Goal: Task Accomplishment & Management: Use online tool/utility

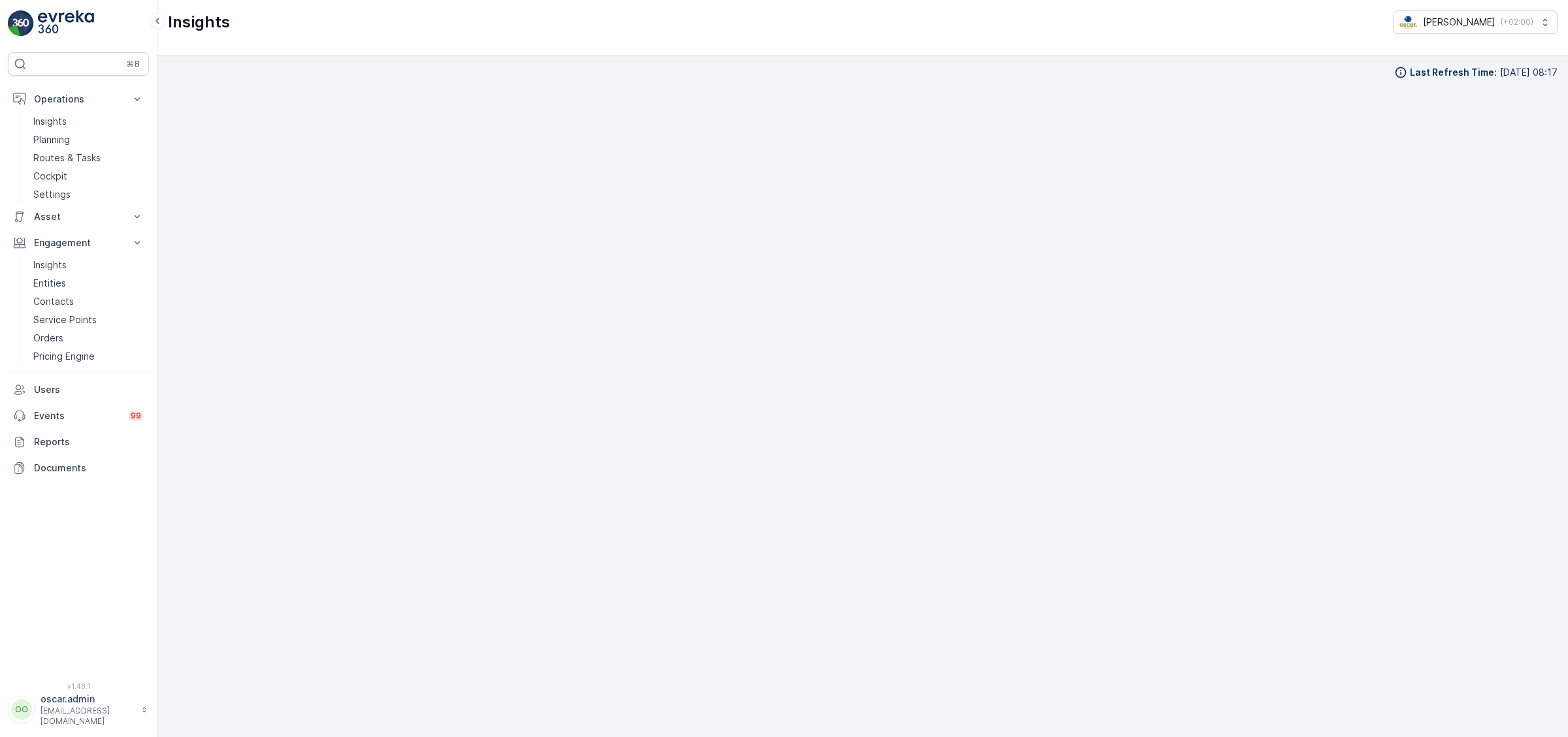
scroll to position [19, 0]
click at [84, 168] on link "Cockpit" at bounding box center [88, 177] width 121 height 19
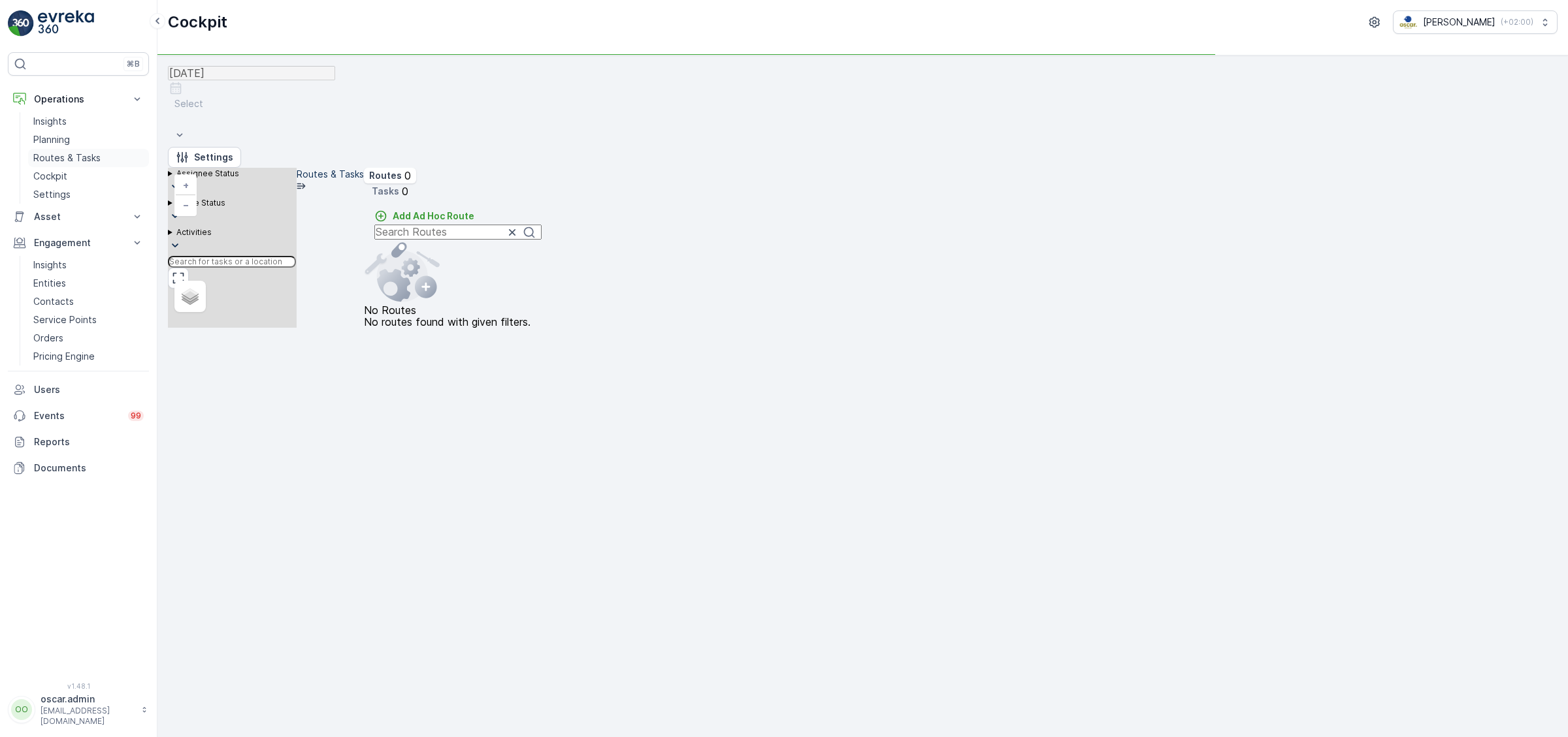
click at [94, 152] on p "Routes & Tasks" at bounding box center [67, 158] width 68 height 13
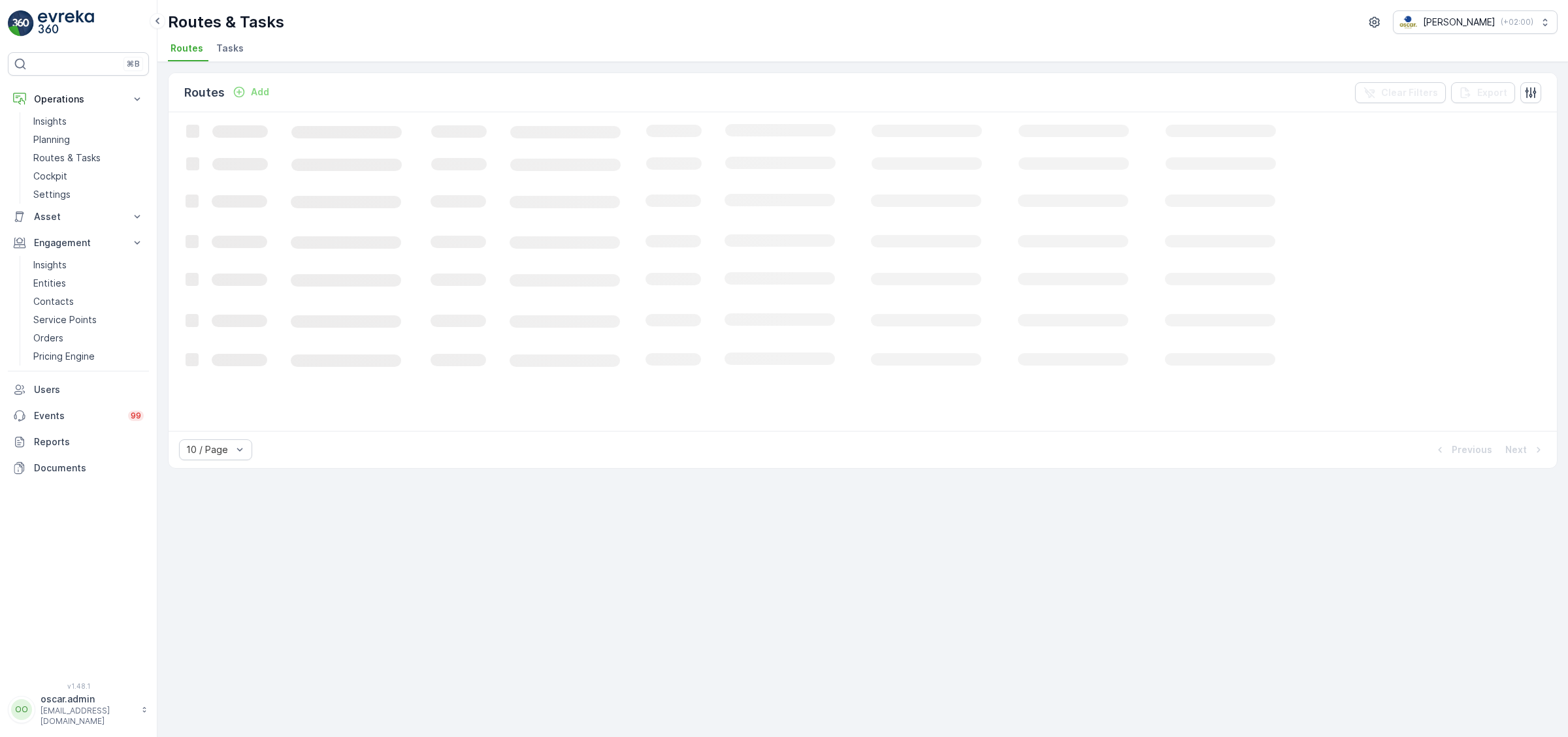
click at [224, 44] on span "Tasks" at bounding box center [230, 48] width 27 height 13
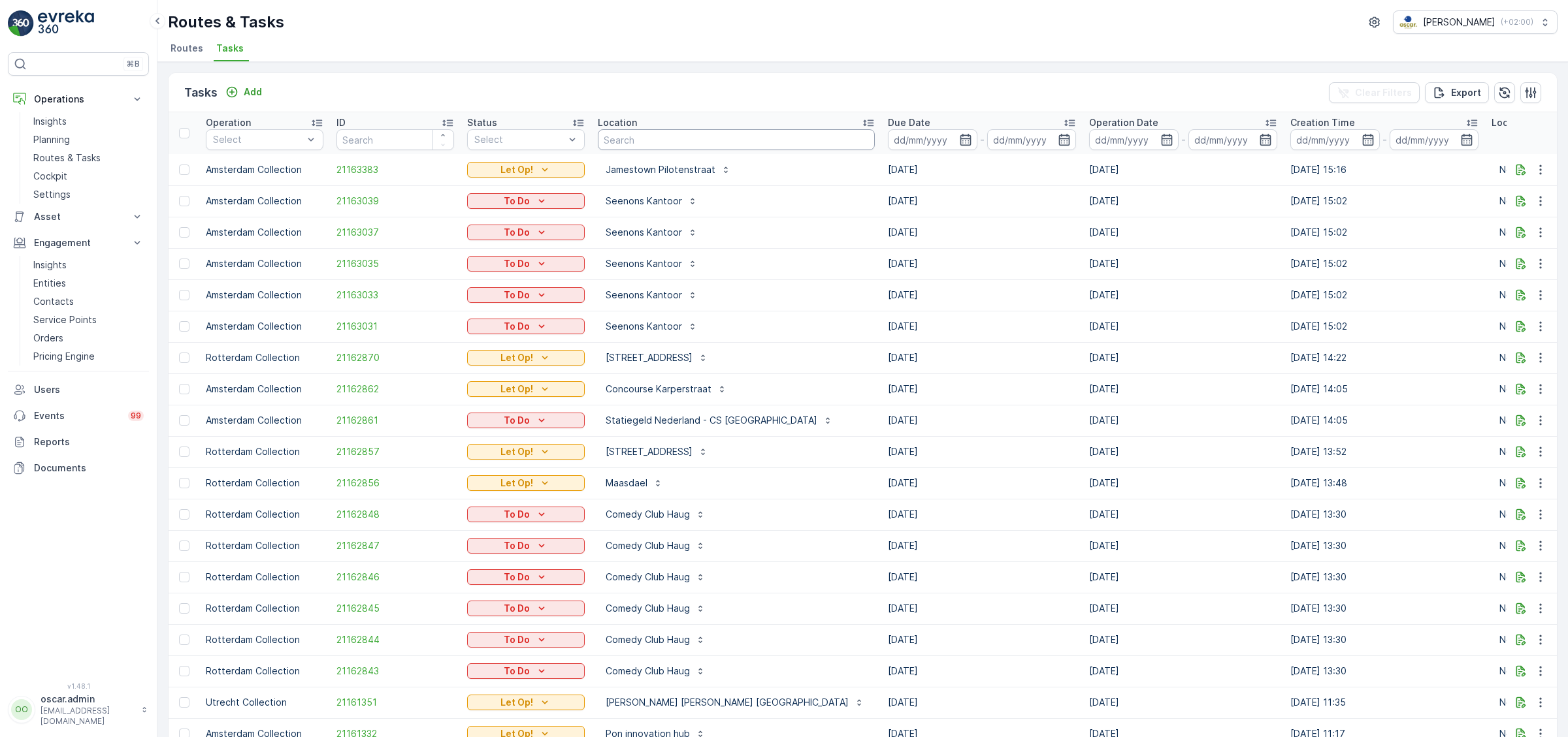
click at [675, 137] on input "text" at bounding box center [736, 140] width 277 height 21
type input "bigoli"
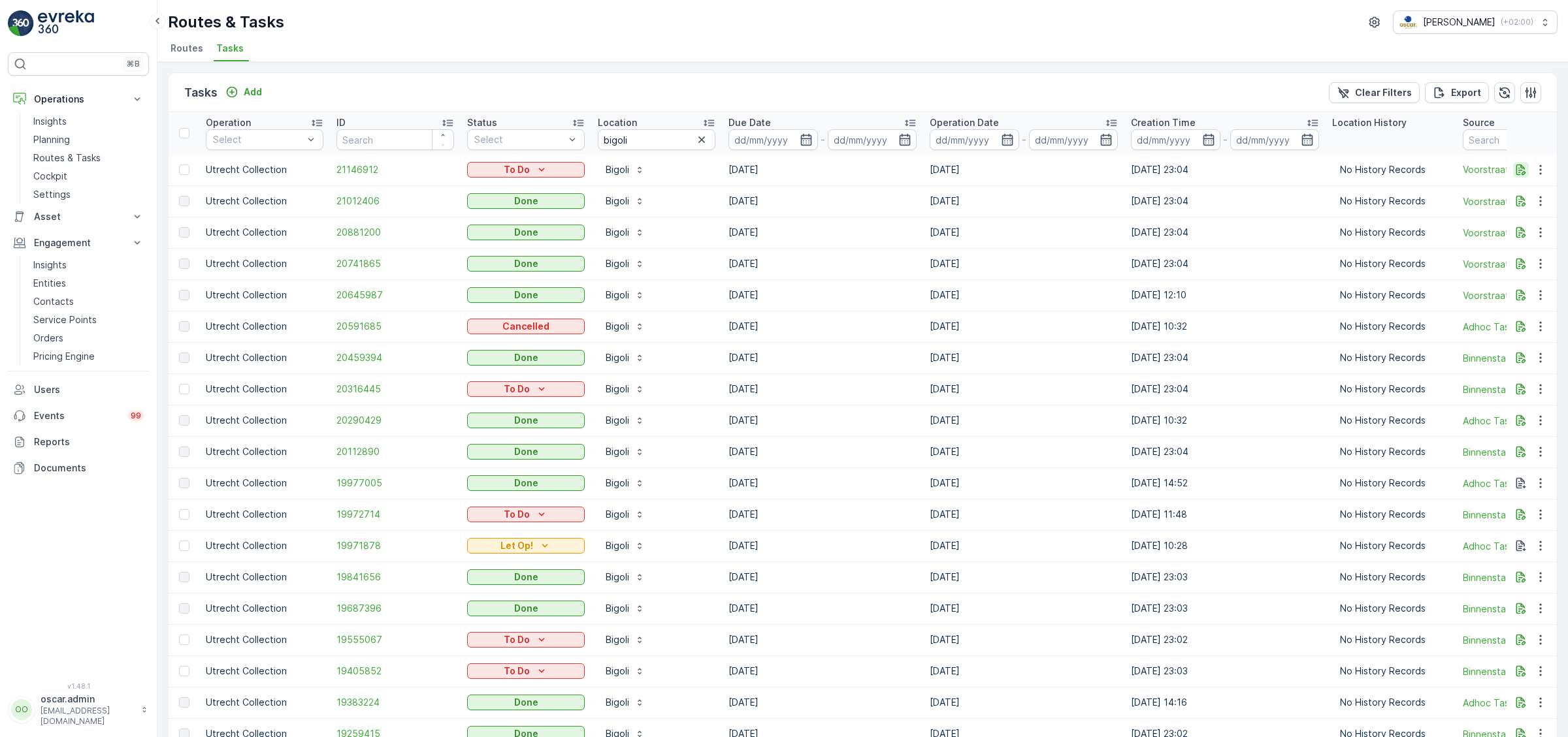
click at [1520, 169] on icon "button" at bounding box center [1521, 169] width 10 height 11
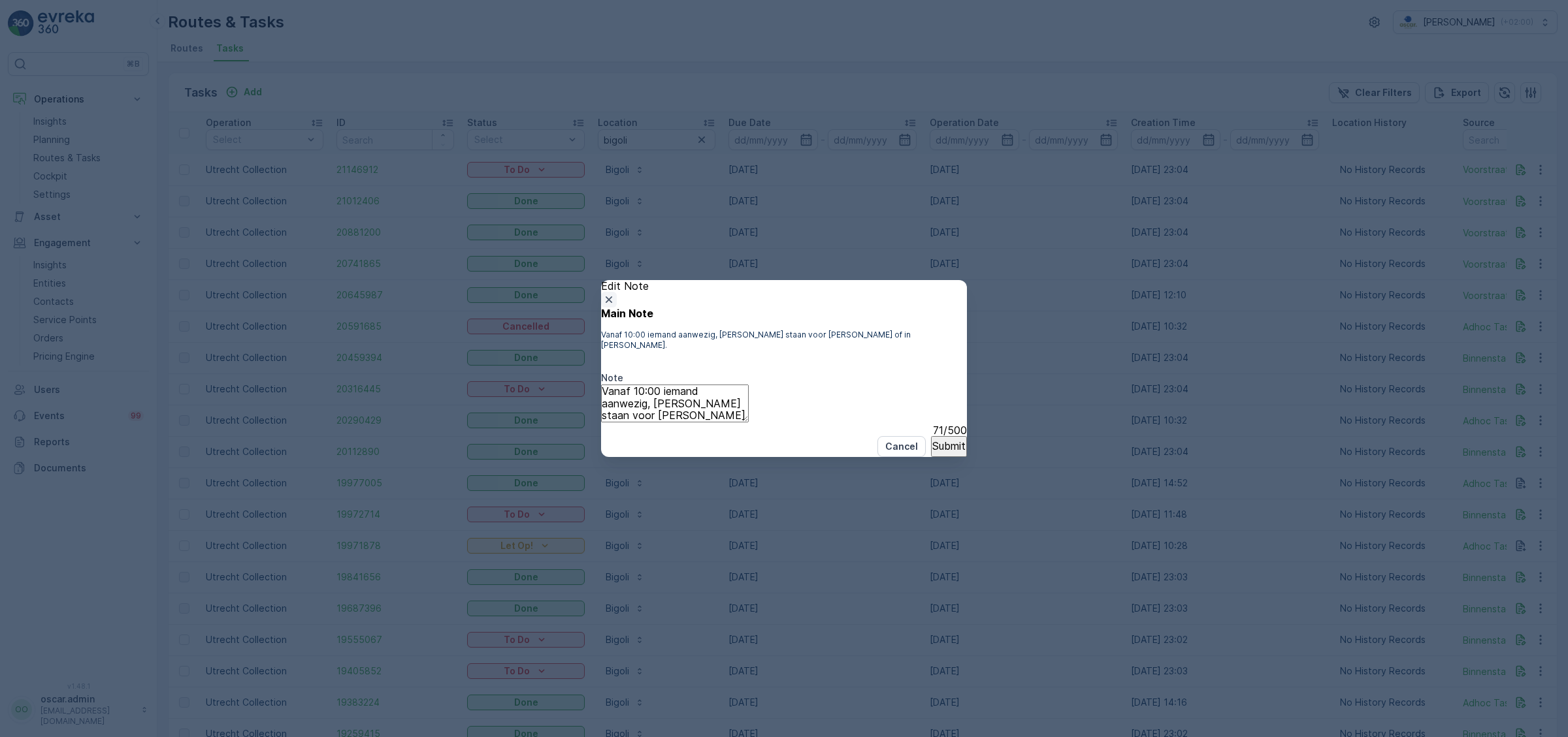
click at [617, 292] on button "button" at bounding box center [609, 300] width 16 height 16
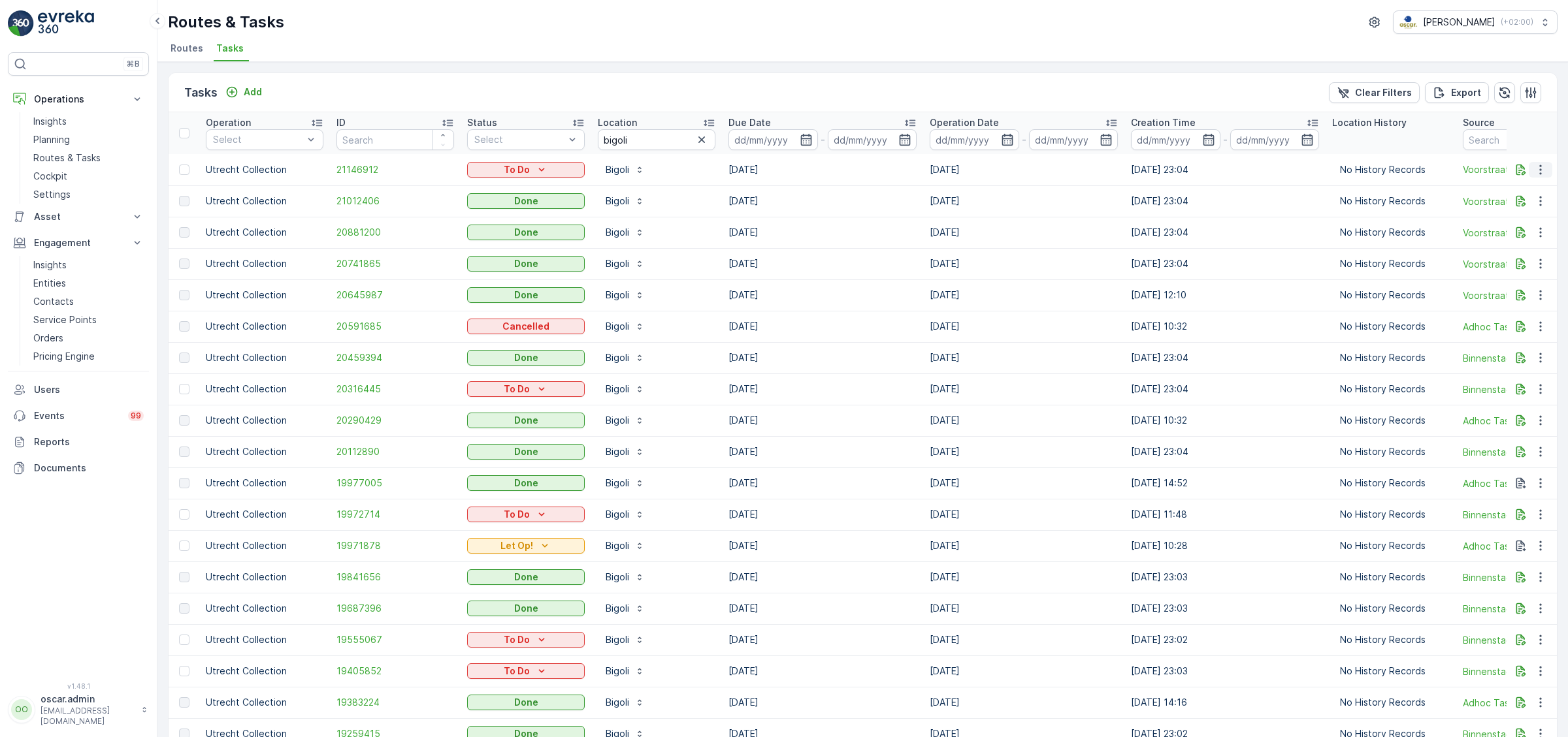
click at [1545, 172] on icon "button" at bounding box center [1540, 170] width 13 height 13
click at [1530, 187] on span "See More Details" at bounding box center [1512, 189] width 75 height 13
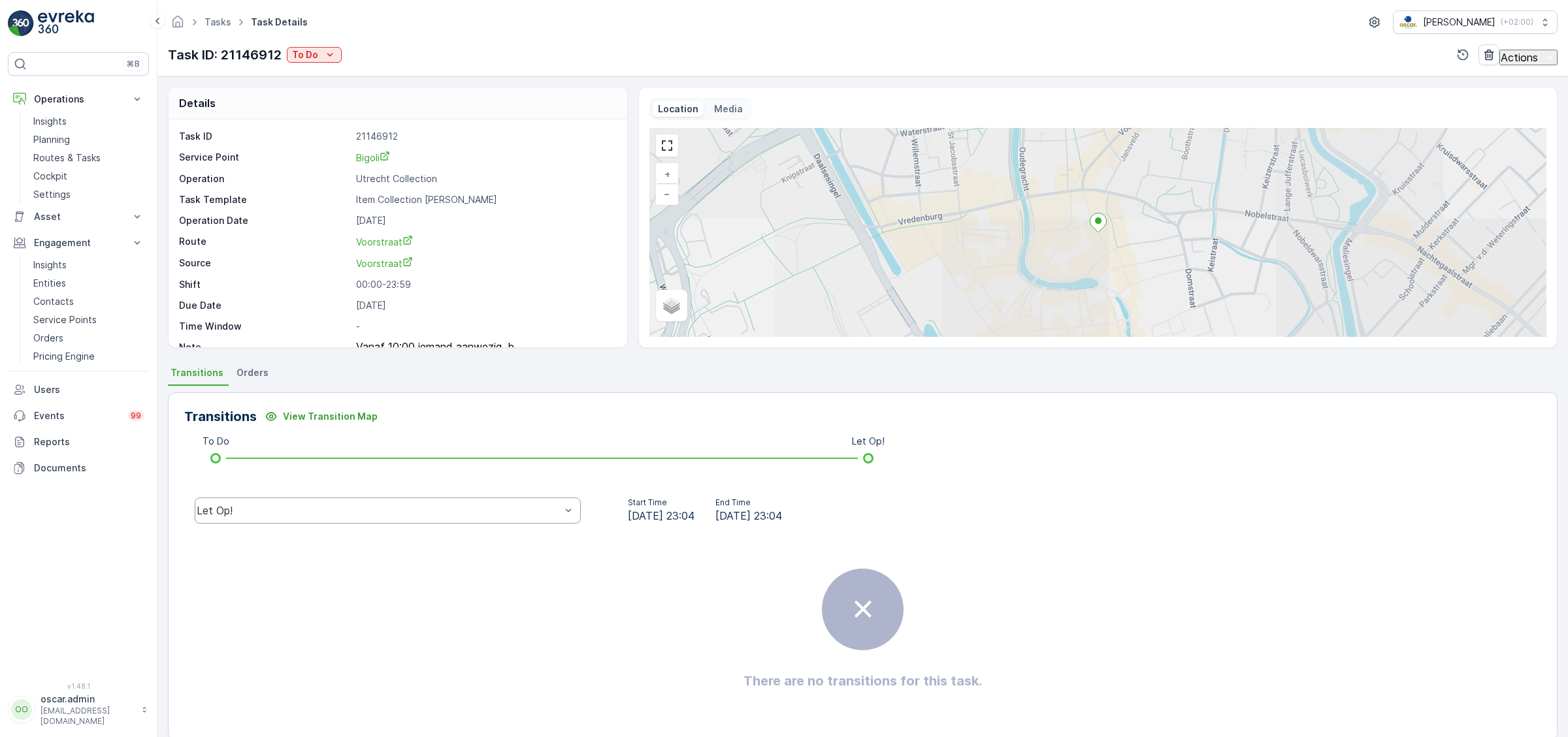
click at [492, 506] on div "Let Op!" at bounding box center [379, 511] width 364 height 12
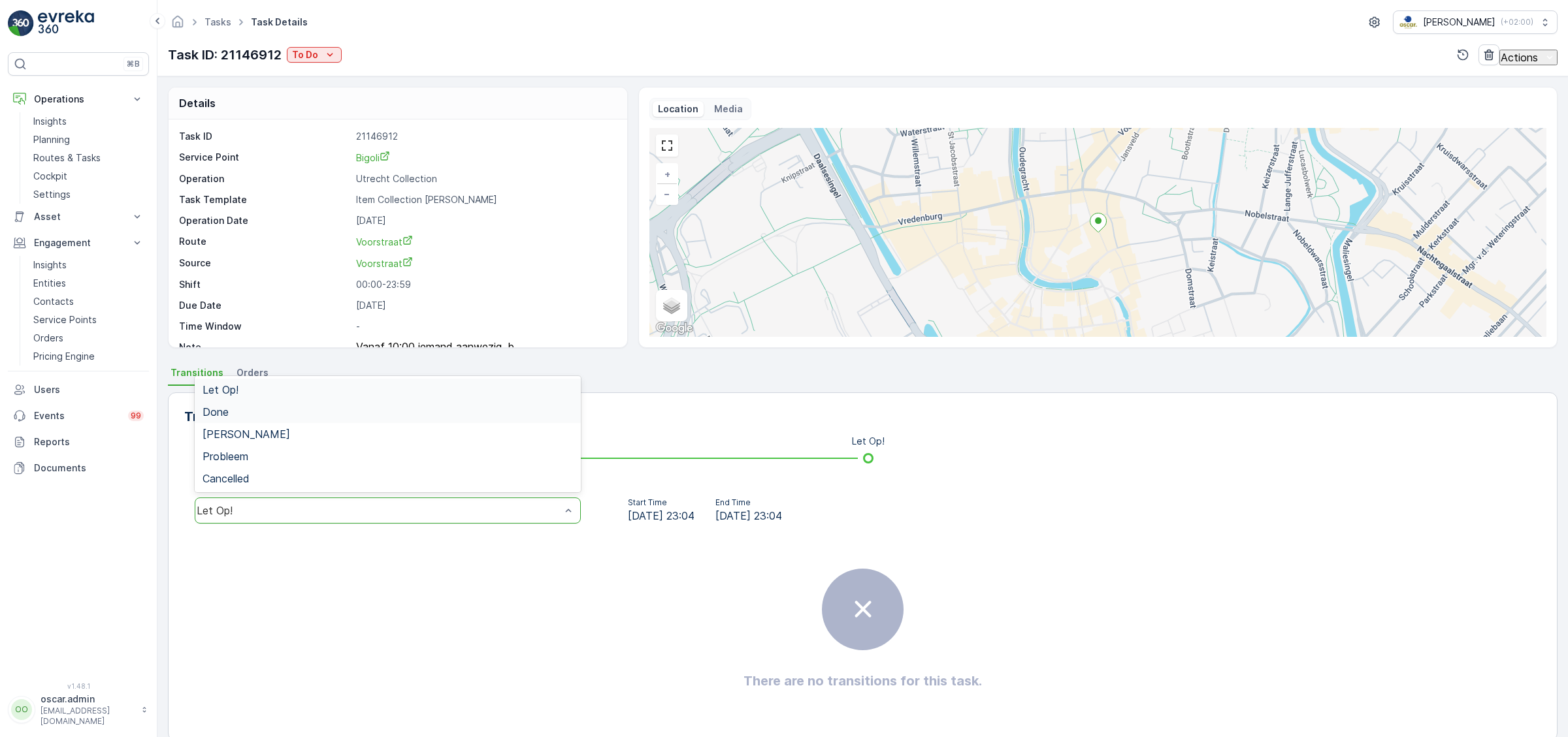
click at [215, 411] on span "Done" at bounding box center [215, 412] width 26 height 12
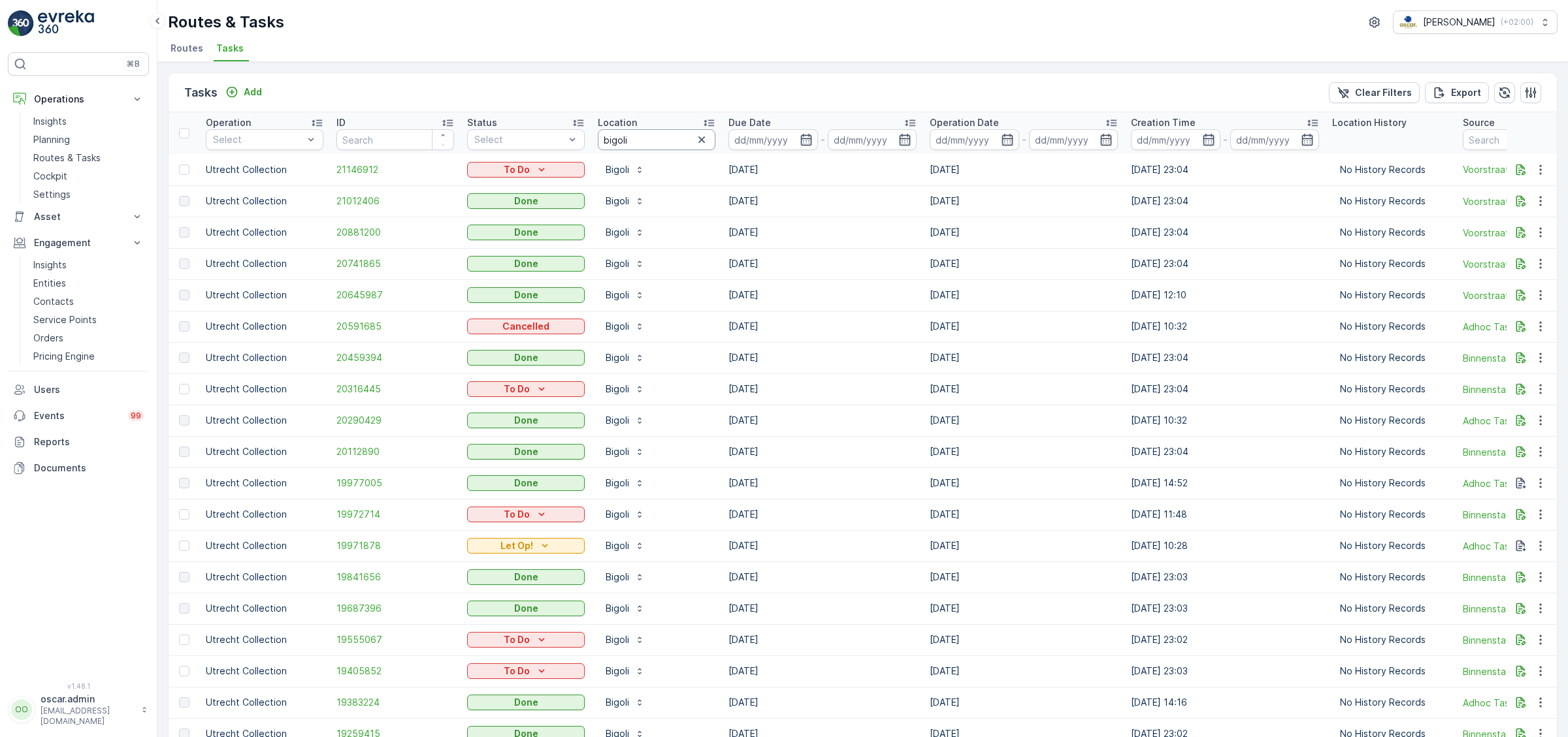
click at [662, 144] on input "bigoli" at bounding box center [657, 140] width 118 height 21
type input "b"
type input "groentetas"
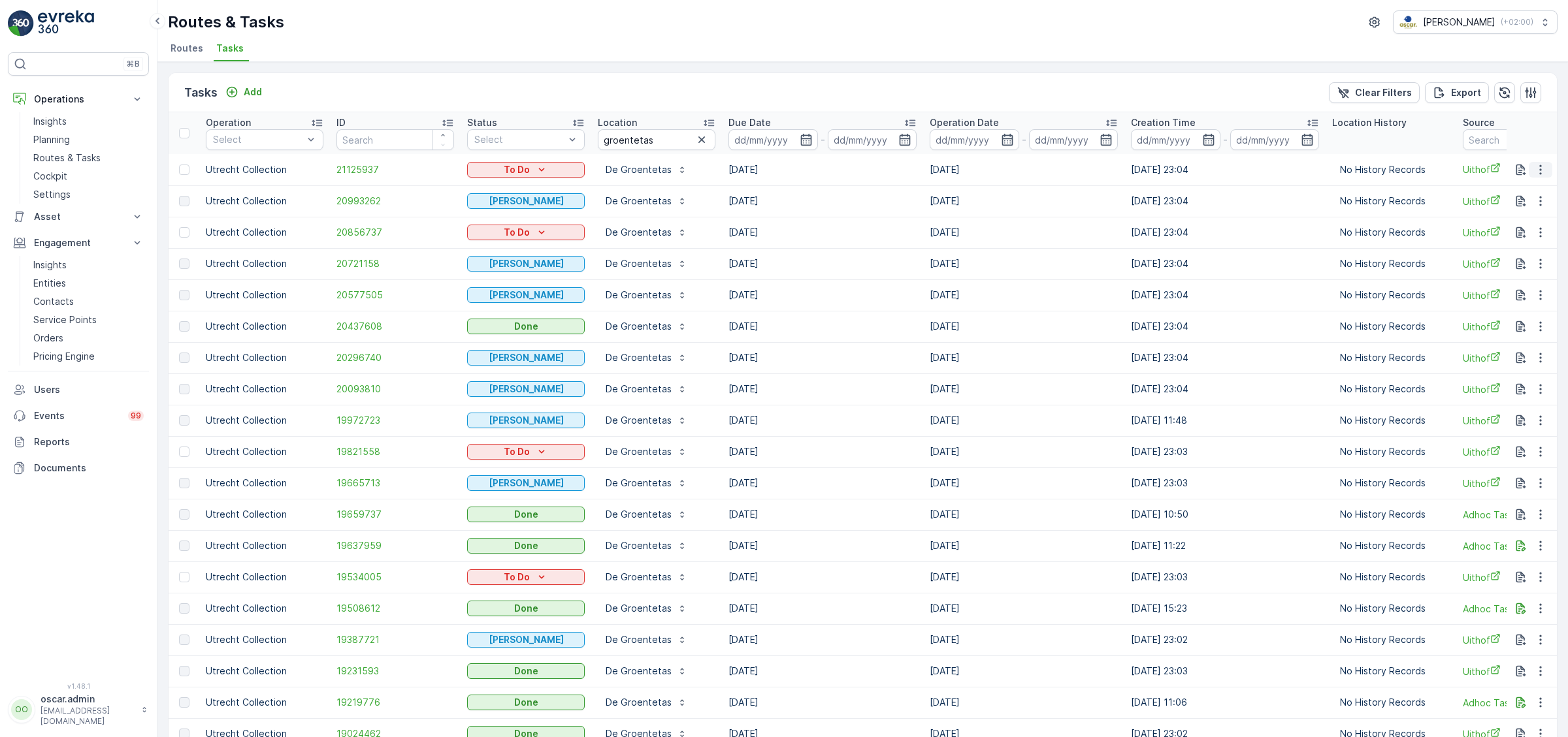
click at [1538, 165] on icon "button" at bounding box center [1540, 170] width 13 height 13
click at [1524, 191] on span "See More Details" at bounding box center [1512, 189] width 75 height 13
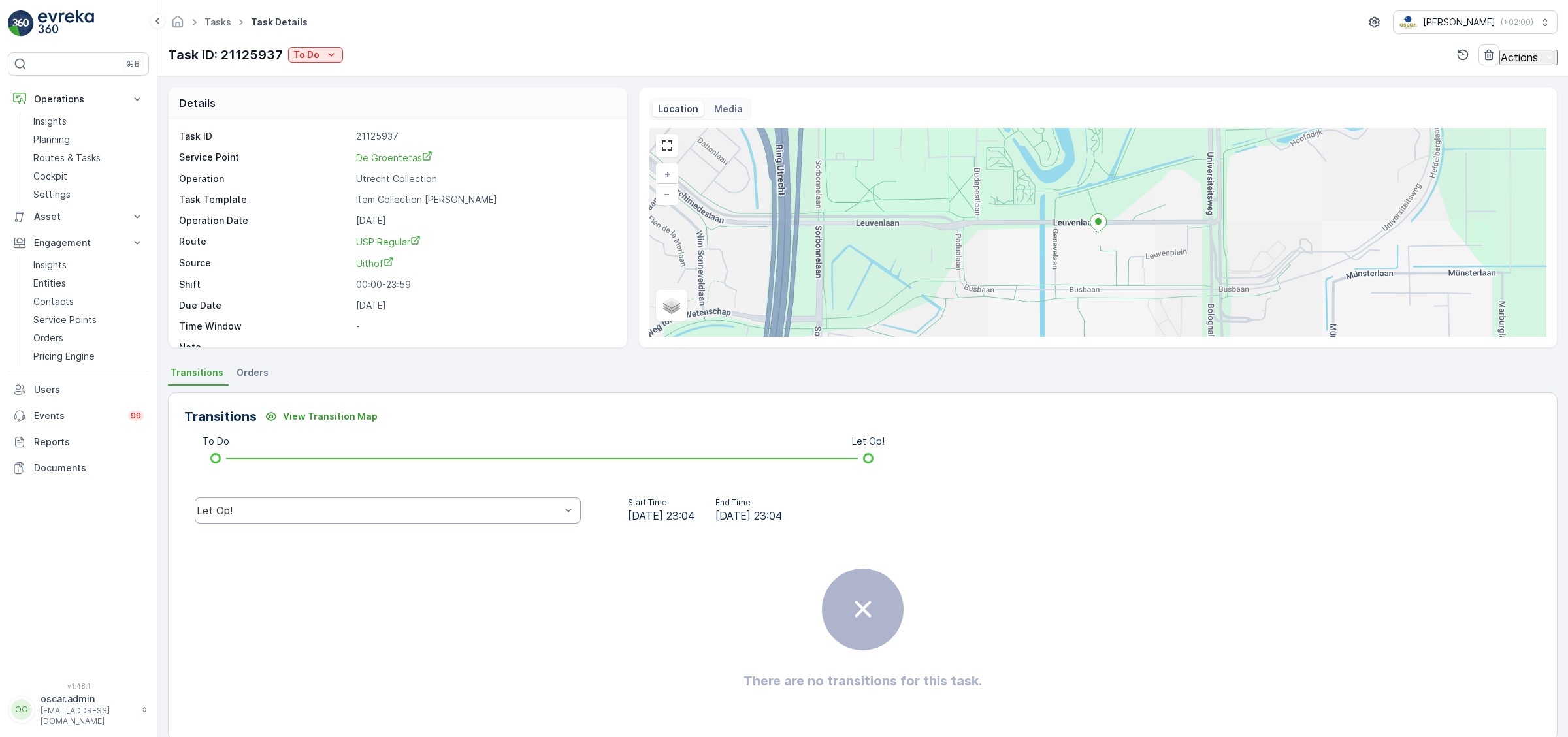
click at [433, 510] on div "Let Op!" at bounding box center [379, 511] width 364 height 12
click at [229, 410] on div "Done" at bounding box center [388, 412] width 371 height 12
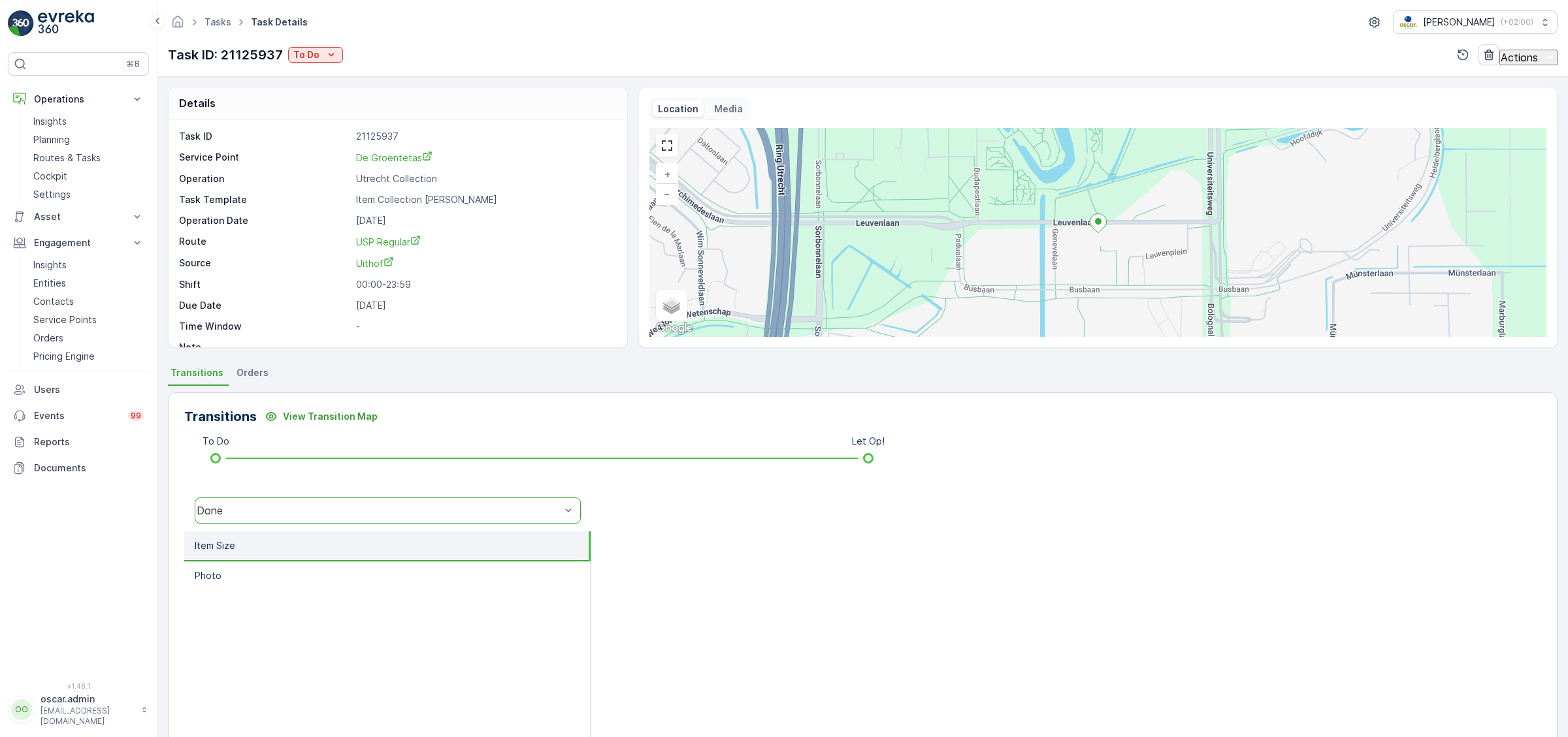
click at [247, 503] on div "Done" at bounding box center [387, 510] width 386 height 26
click at [114, 556] on div "⌘B Operations Insights Planning Routes & Tasks Cockpit Settings Asset Assets En…" at bounding box center [78, 359] width 141 height 615
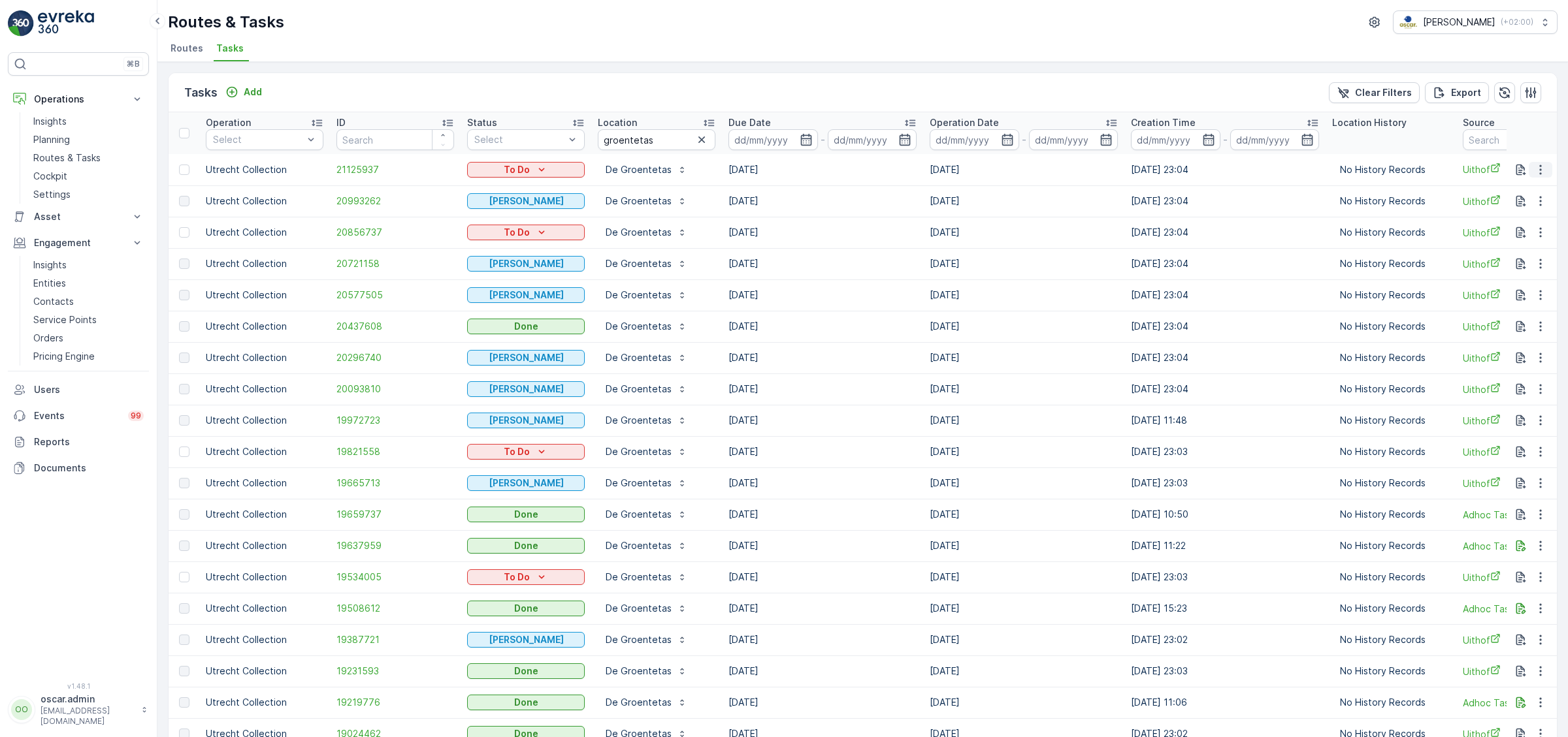
click at [1542, 163] on icon "button" at bounding box center [1540, 170] width 13 height 13
click at [1513, 187] on span "See More Details" at bounding box center [1512, 189] width 75 height 13
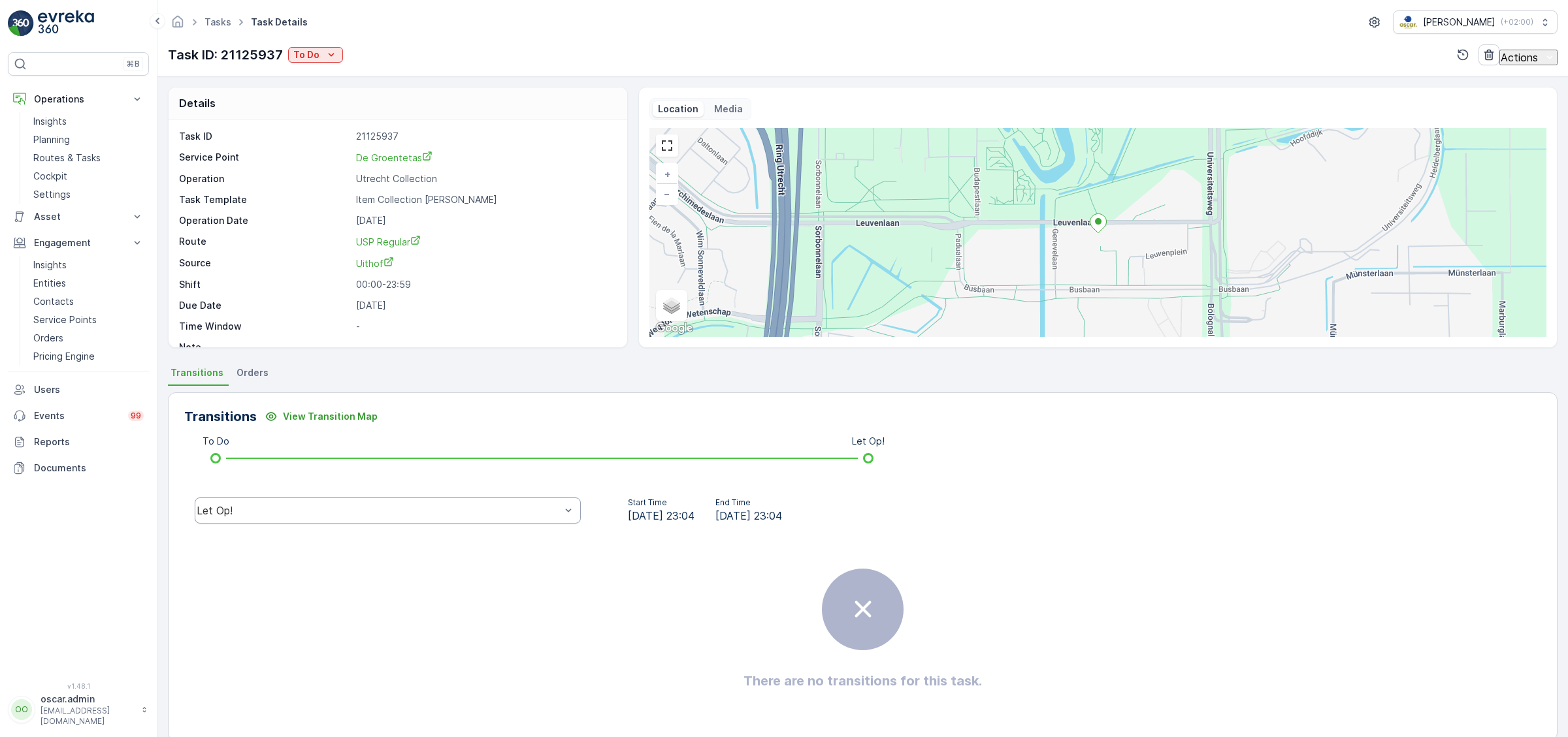
click at [475, 520] on div "Let Op!" at bounding box center [387, 510] width 386 height 26
click at [227, 552] on div "There are no transitions for this task." at bounding box center [862, 629] width 1357 height 196
